Goal: Find specific page/section: Find specific page/section

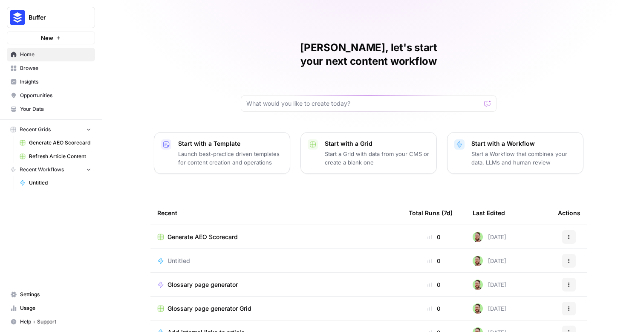
click at [21, 79] on span "Insights" at bounding box center [55, 82] width 71 height 8
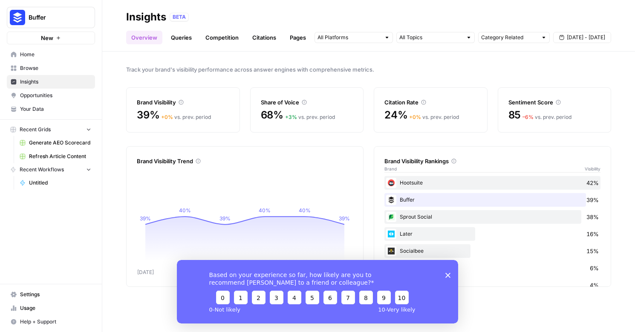
click at [447, 270] on div "Based on your experience so far, how likely are you to recommend [PERSON_NAME] …" at bounding box center [317, 290] width 281 height 63
click at [447, 275] on polygon "Close survey" at bounding box center [447, 274] width 5 height 5
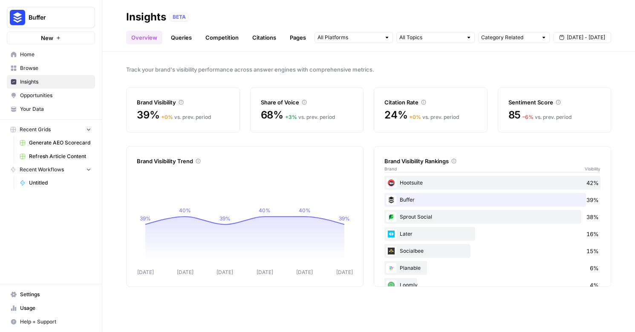
click at [179, 34] on link "Queries" at bounding box center [181, 38] width 31 height 14
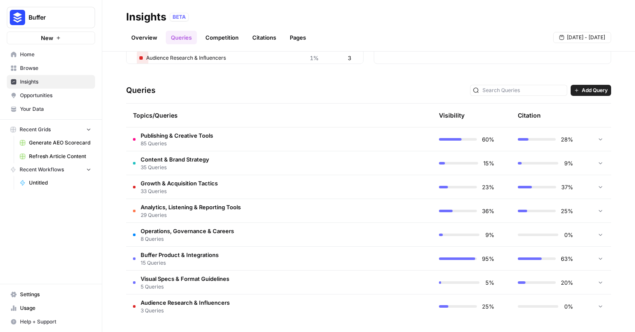
scroll to position [112, 0]
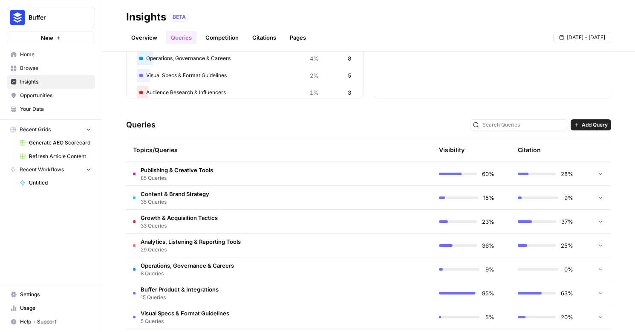
click at [351, 166] on td at bounding box center [391, 173] width 81 height 23
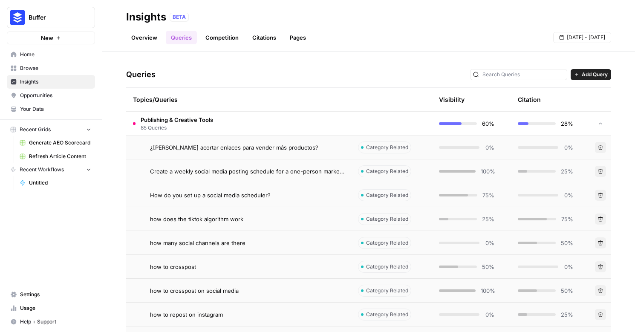
scroll to position [167, 0]
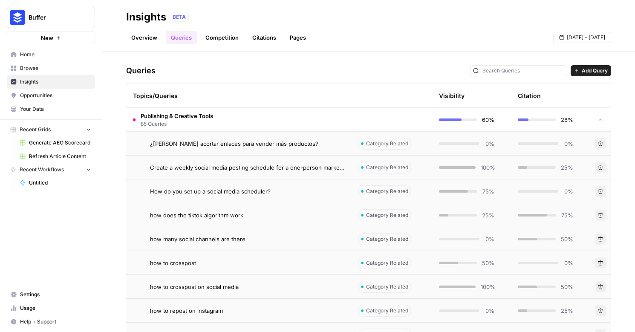
click at [315, 129] on td "Publishing & Creative Tools 85 Queries" at bounding box center [238, 119] width 225 height 23
